Goal: Task Accomplishment & Management: Manage account settings

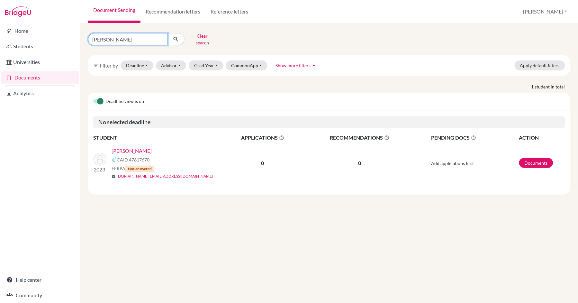
click at [132, 39] on input "[PERSON_NAME]" at bounding box center [128, 39] width 80 height 12
type input "d"
type input "athena"
click at [176, 42] on button "submit" at bounding box center [176, 39] width 17 height 12
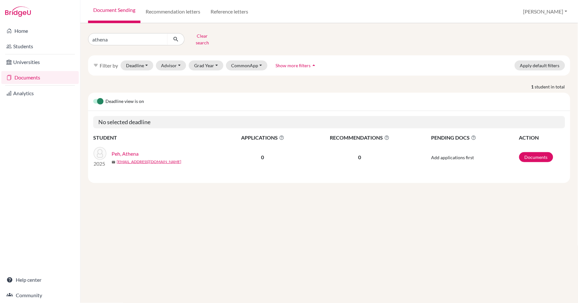
click at [124, 150] on link "Peh, Athena" at bounding box center [125, 154] width 27 height 8
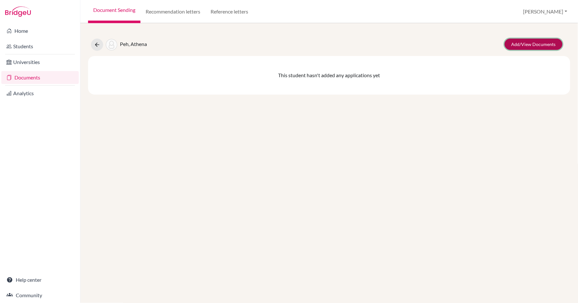
click at [526, 42] on link "Add/View Documents" at bounding box center [534, 44] width 58 height 11
